Goal: Check status: Check status

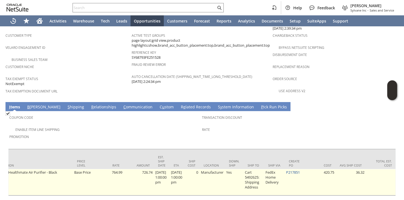
scroll to position [0, 274]
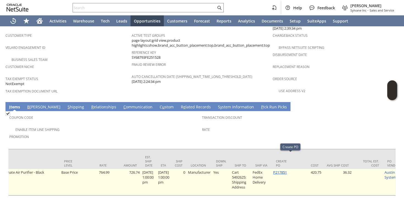
click at [286, 170] on link "P217851" at bounding box center [280, 172] width 14 height 5
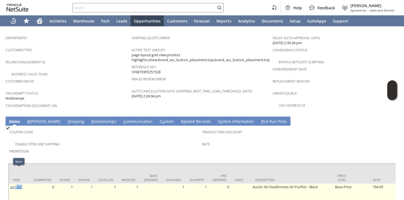
drag, startPoint x: 24, startPoint y: 173, endPoint x: 15, endPoint y: 173, distance: 9.1
click at [15, 184] on td "au1362" at bounding box center [19, 197] width 21 height 26
drag, startPoint x: 249, startPoint y: 170, endPoint x: 324, endPoint y: 172, distance: 75.3
copy tr "Austin Air Healthmate Air Purifier - Black"
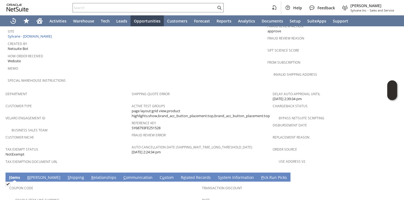
scroll to position [238, 0]
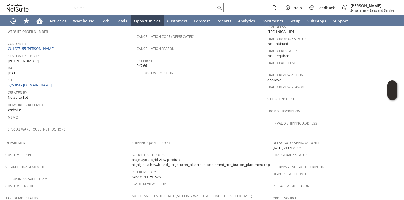
click at [46, 46] on link "CU1227155 [PERSON_NAME]" at bounding box center [32, 48] width 48 height 5
